Goal: Task Accomplishment & Management: Complete application form

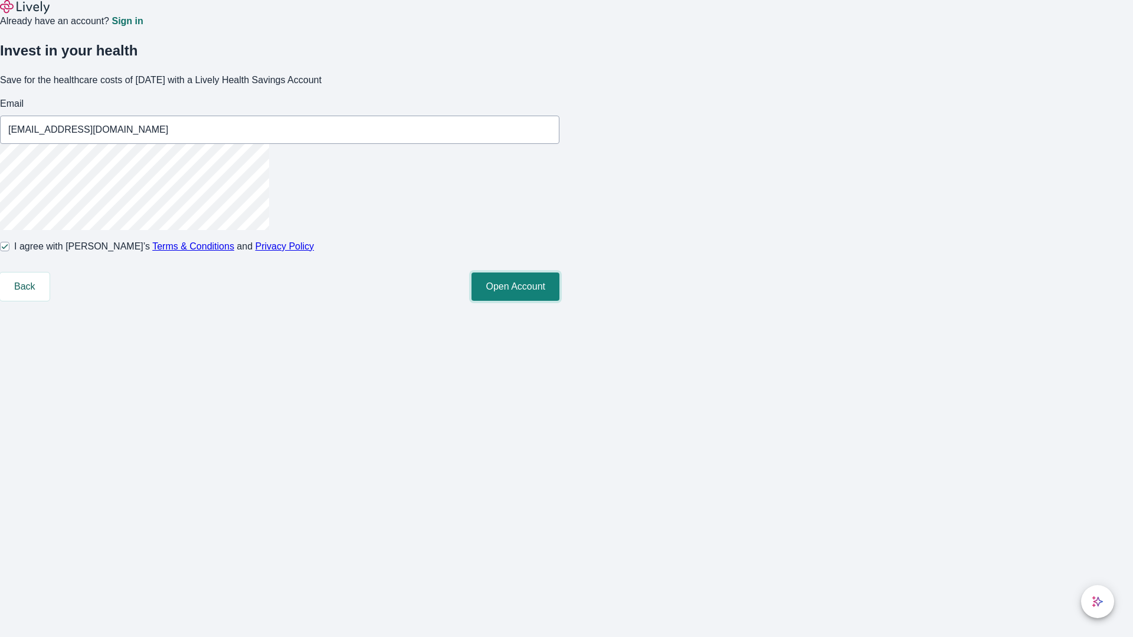
click at [559, 301] on button "Open Account" at bounding box center [515, 287] width 88 height 28
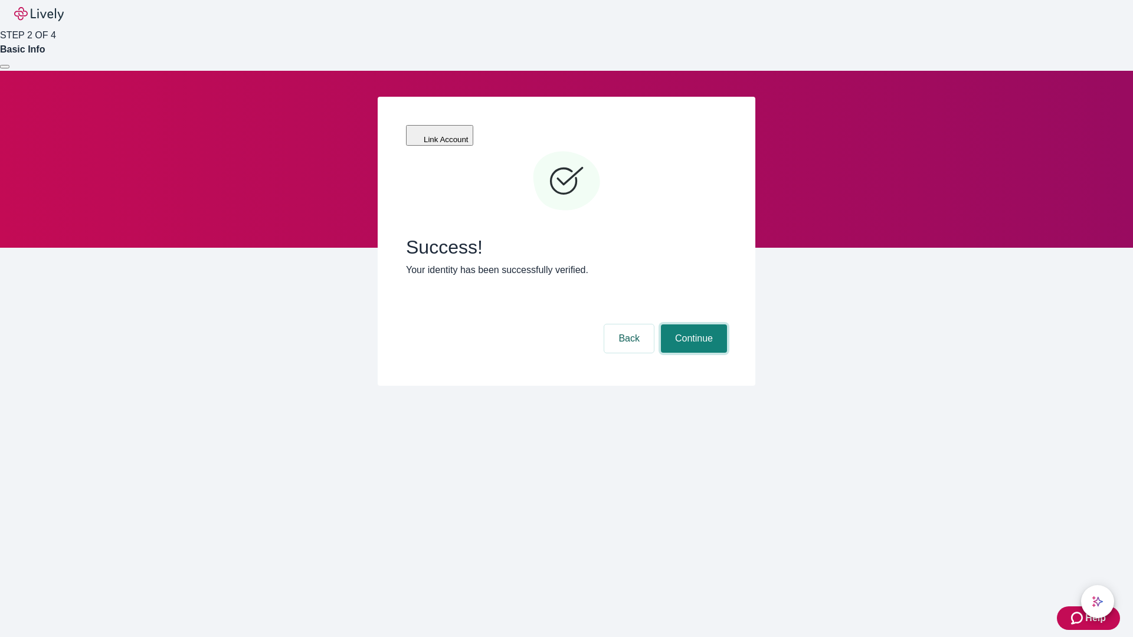
click at [692, 324] on button "Continue" at bounding box center [694, 338] width 66 height 28
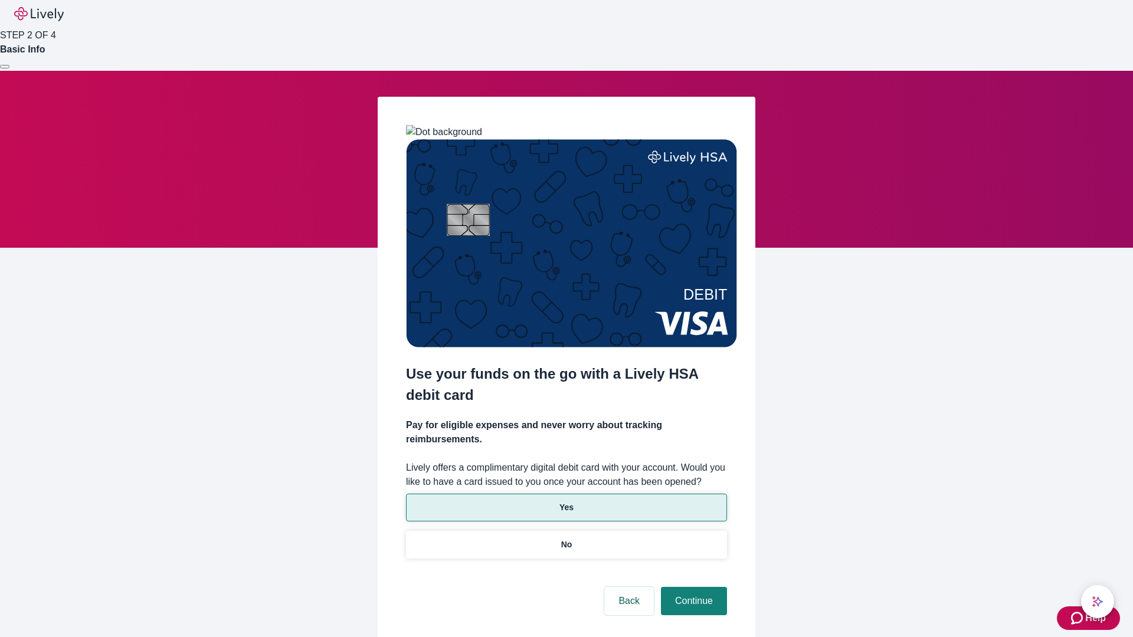
click at [566, 501] on p "Yes" at bounding box center [566, 507] width 14 height 12
click at [692, 587] on button "Continue" at bounding box center [694, 601] width 66 height 28
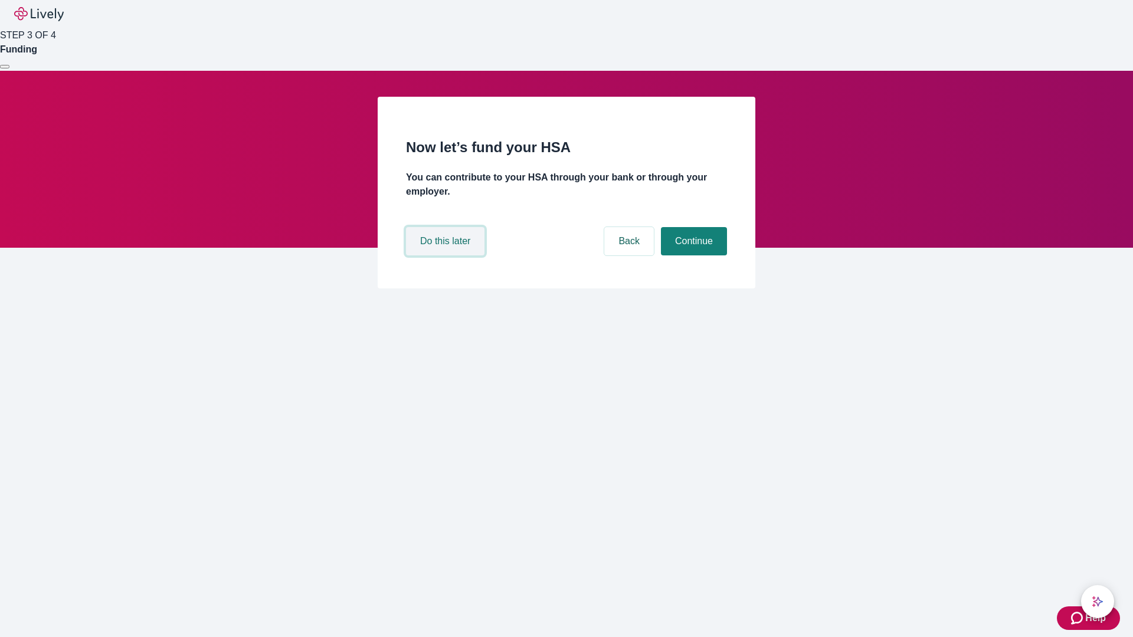
click at [447, 255] on button "Do this later" at bounding box center [445, 241] width 78 height 28
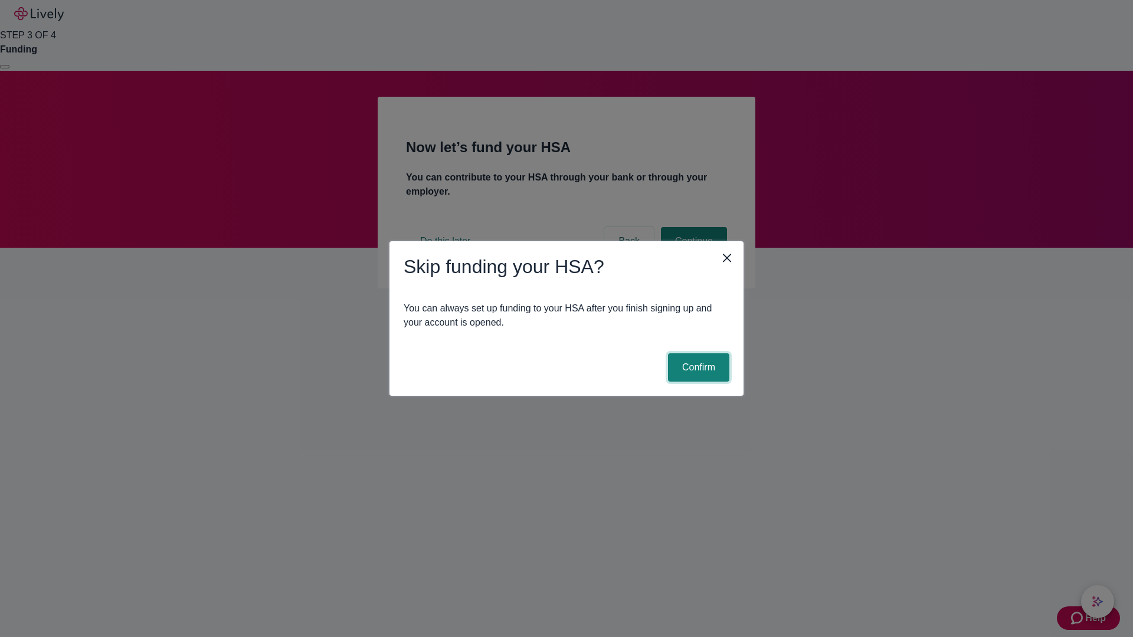
click at [697, 368] on button "Confirm" at bounding box center [698, 367] width 61 height 28
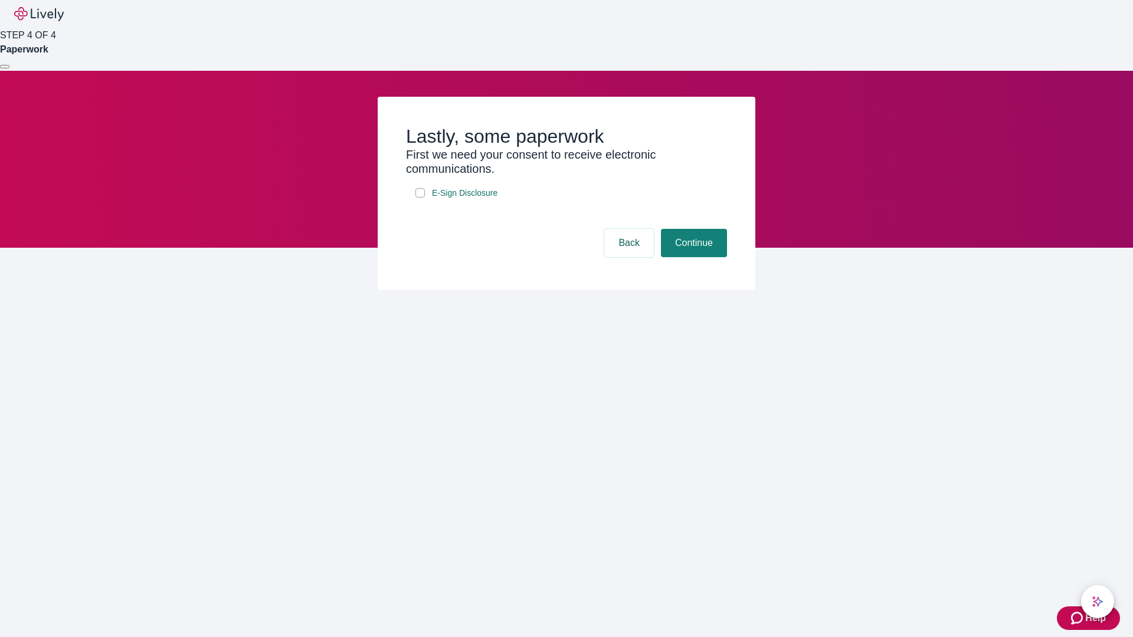
click at [420, 198] on input "E-Sign Disclosure" at bounding box center [419, 192] width 9 height 9
checkbox input "true"
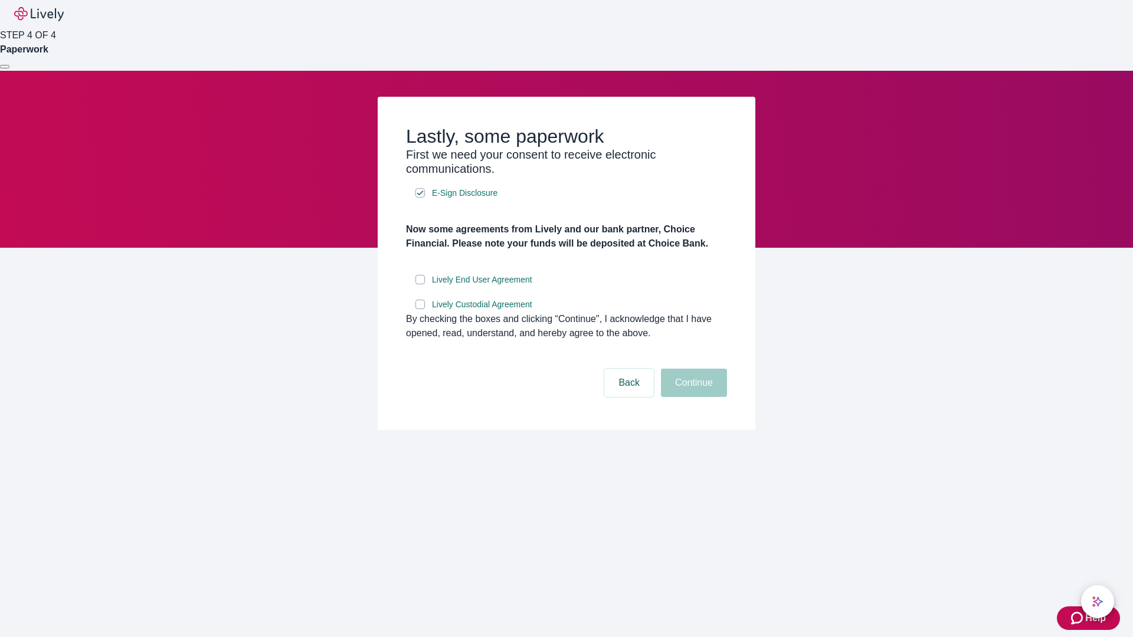
click at [420, 284] on input "Lively End User Agreement" at bounding box center [419, 279] width 9 height 9
checkbox input "true"
click at [420, 309] on input "Lively Custodial Agreement" at bounding box center [419, 304] width 9 height 9
checkbox input "true"
click at [692, 397] on button "Continue" at bounding box center [694, 383] width 66 height 28
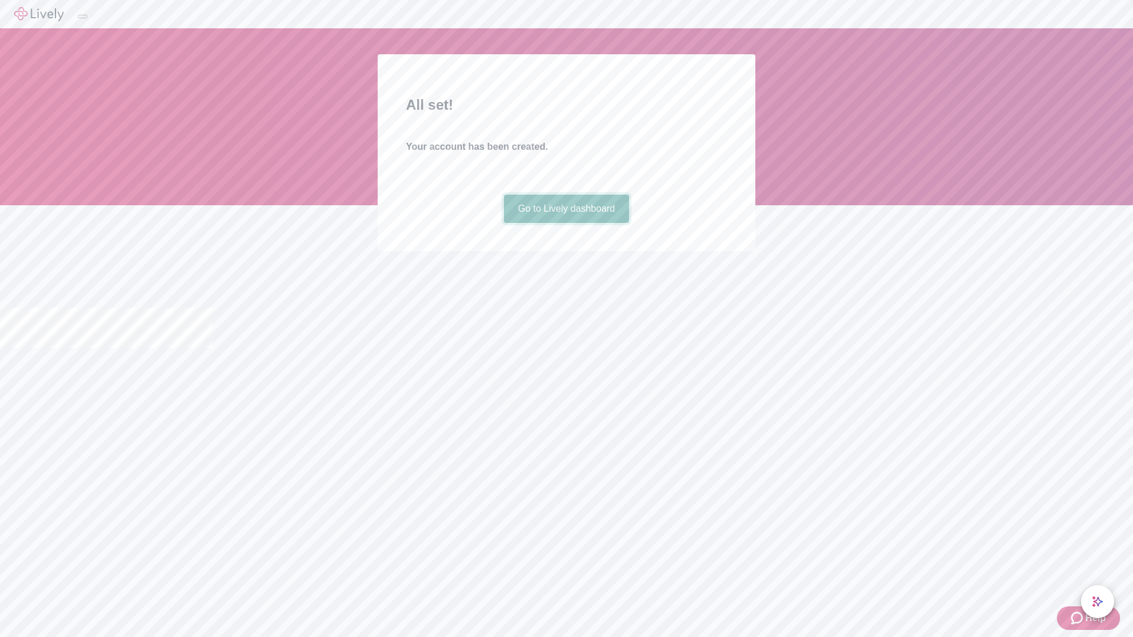
click at [566, 223] on link "Go to Lively dashboard" at bounding box center [567, 209] width 126 height 28
